Goal: Find specific page/section: Find specific page/section

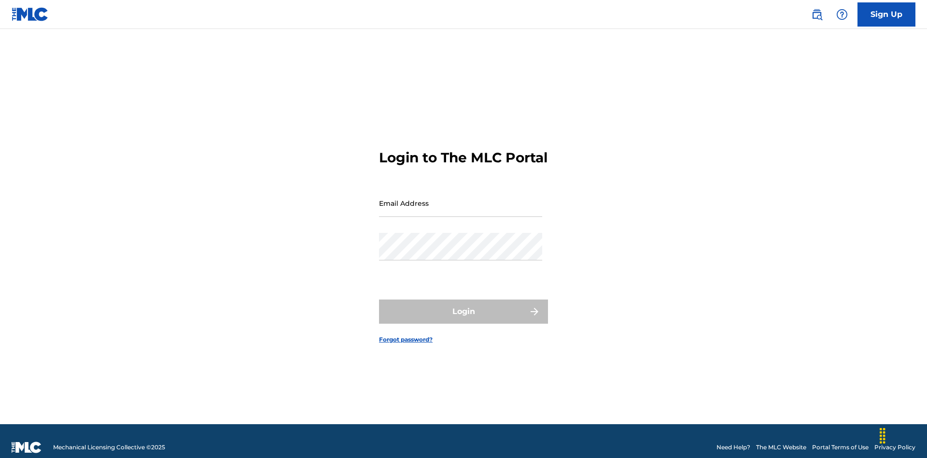
scroll to position [13, 0]
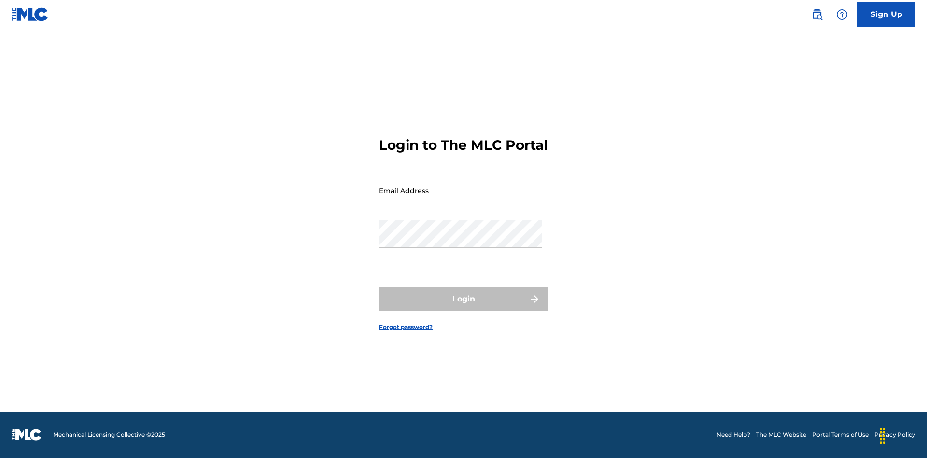
click at [461, 198] on input "Email Address" at bounding box center [460, 191] width 163 height 28
type input "[PERSON_NAME][EMAIL_ADDRESS][PERSON_NAME][DOMAIN_NAME]"
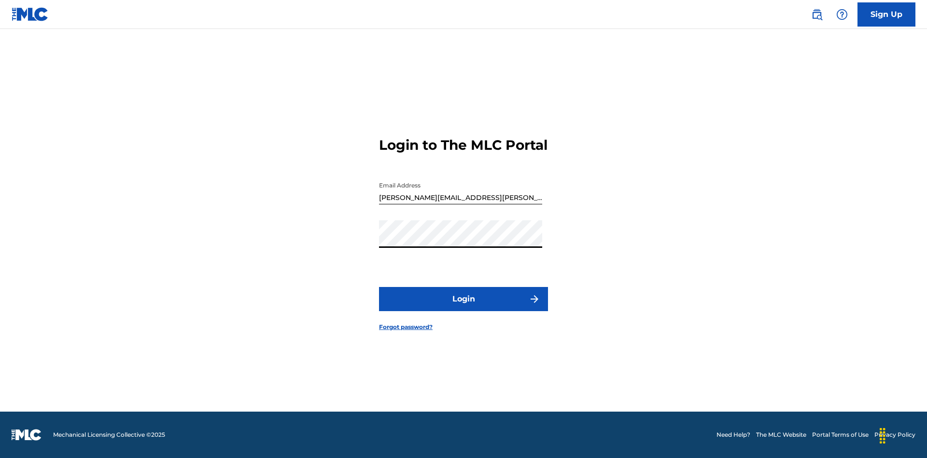
click at [463, 307] on button "Login" at bounding box center [463, 299] width 169 height 24
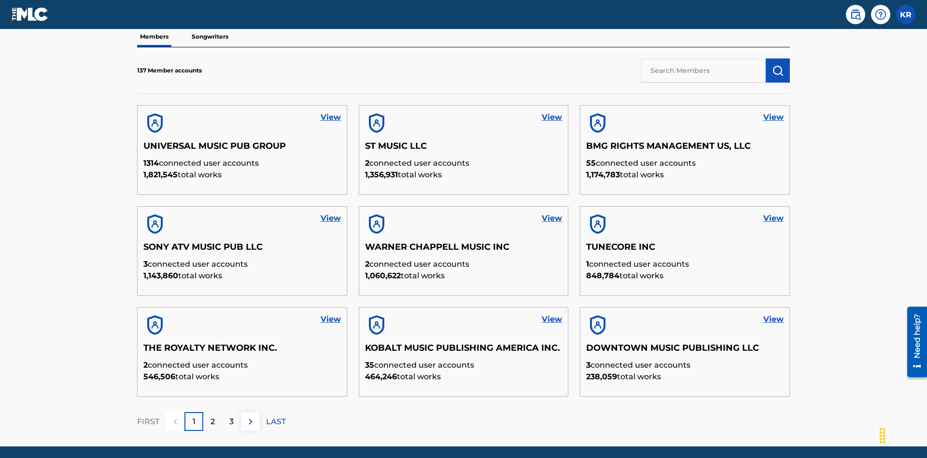
click at [703, 70] on input "text" at bounding box center [703, 70] width 125 height 24
type input "King [PERSON_NAME]"
click at [778, 65] on img "submit" at bounding box center [778, 71] width 12 height 12
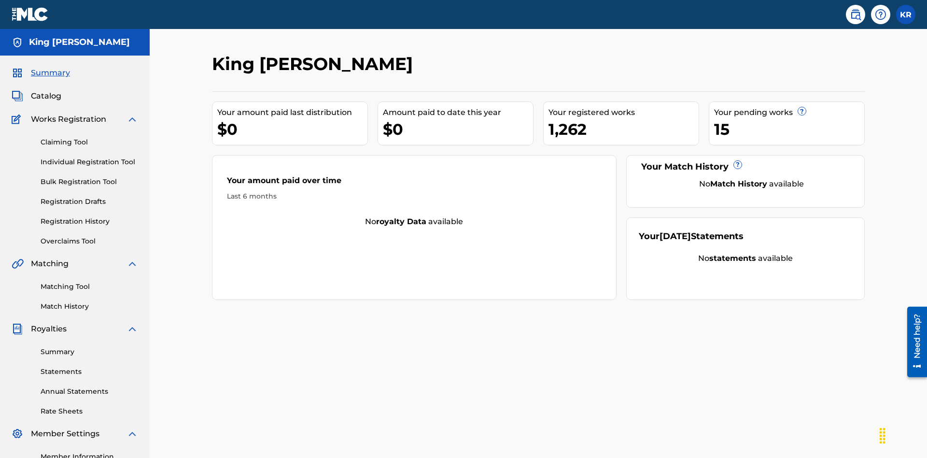
click at [46, 90] on span "Catalog" at bounding box center [46, 96] width 30 height 12
